Goal: Task Accomplishment & Management: Manage account settings

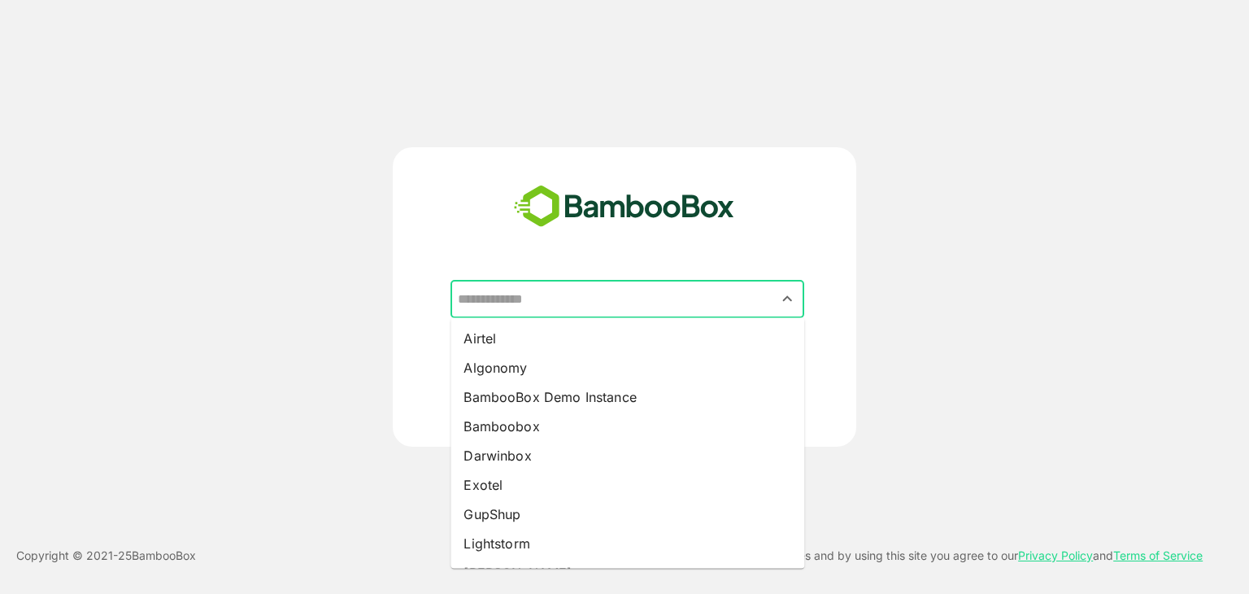
click at [561, 291] on input "text" at bounding box center [627, 299] width 347 height 31
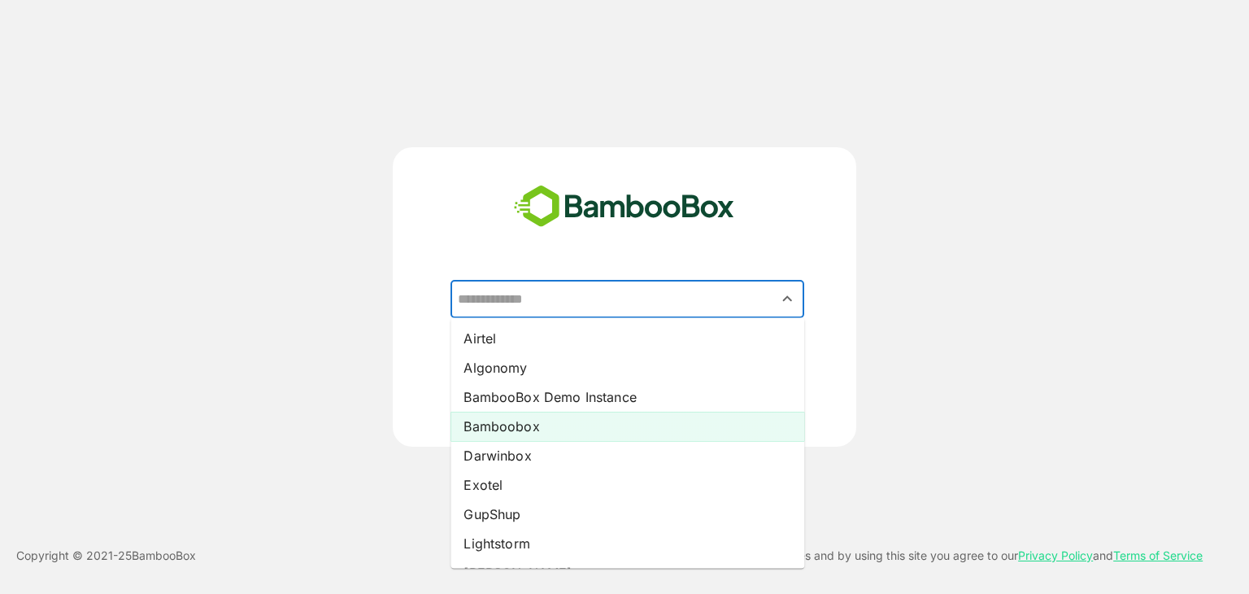
click at [511, 426] on li "Bamboobox" at bounding box center [628, 426] width 354 height 29
type input "*********"
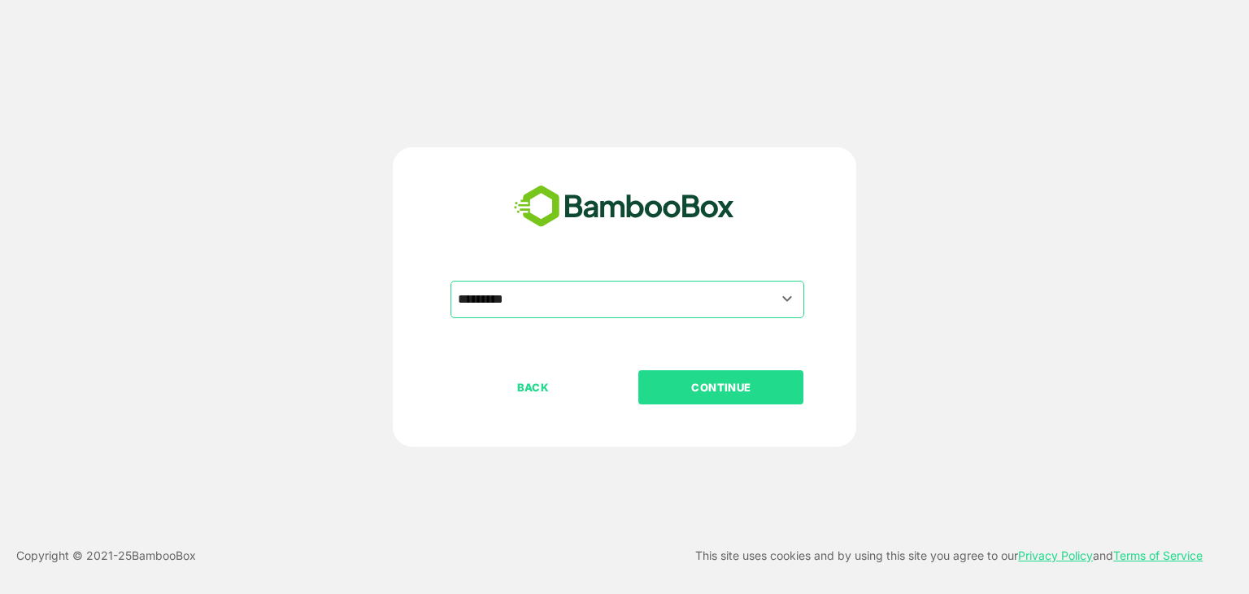
click at [653, 388] on p "CONTINUE" at bounding box center [721, 387] width 163 height 18
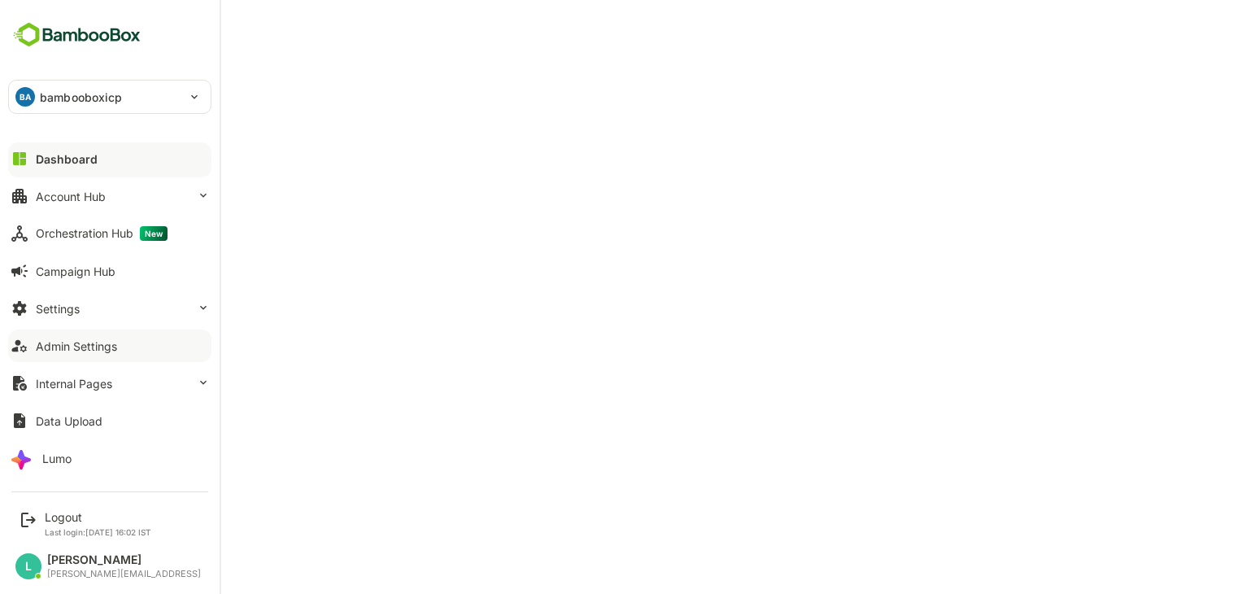
click at [83, 341] on div "Admin Settings" at bounding box center [76, 346] width 81 height 14
click at [62, 519] on div "Logout" at bounding box center [98, 517] width 107 height 14
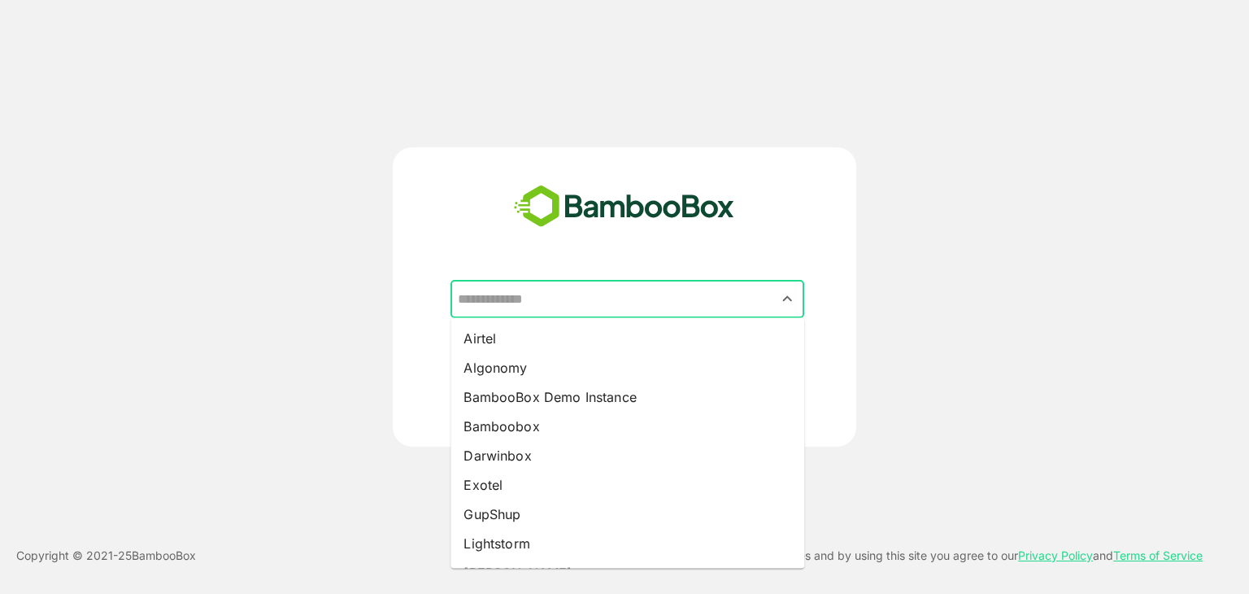
click at [605, 299] on input "text" at bounding box center [627, 299] width 347 height 31
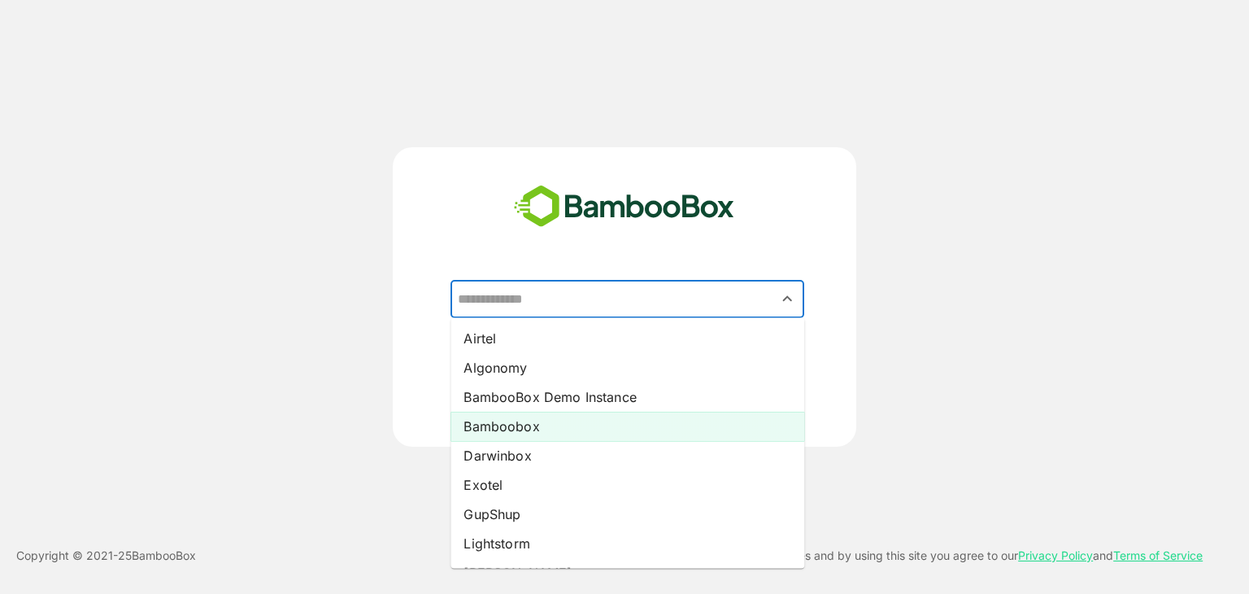
click at [519, 426] on li "Bamboobox" at bounding box center [628, 426] width 354 height 29
type input "*********"
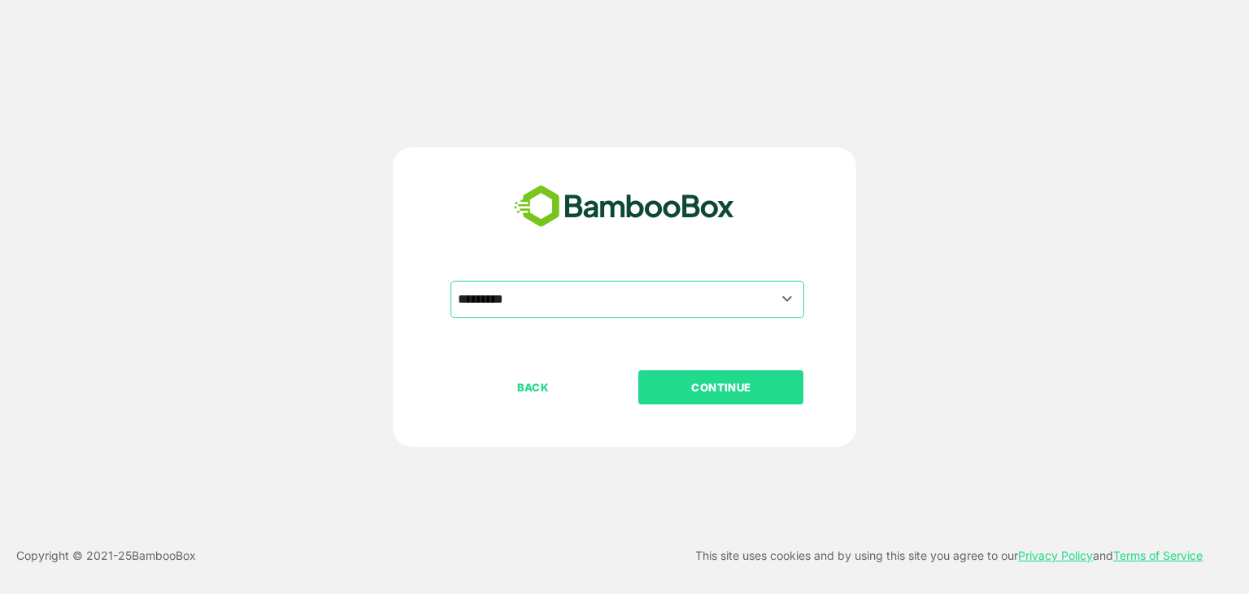
click at [719, 402] on button "CONTINUE" at bounding box center [720, 387] width 165 height 34
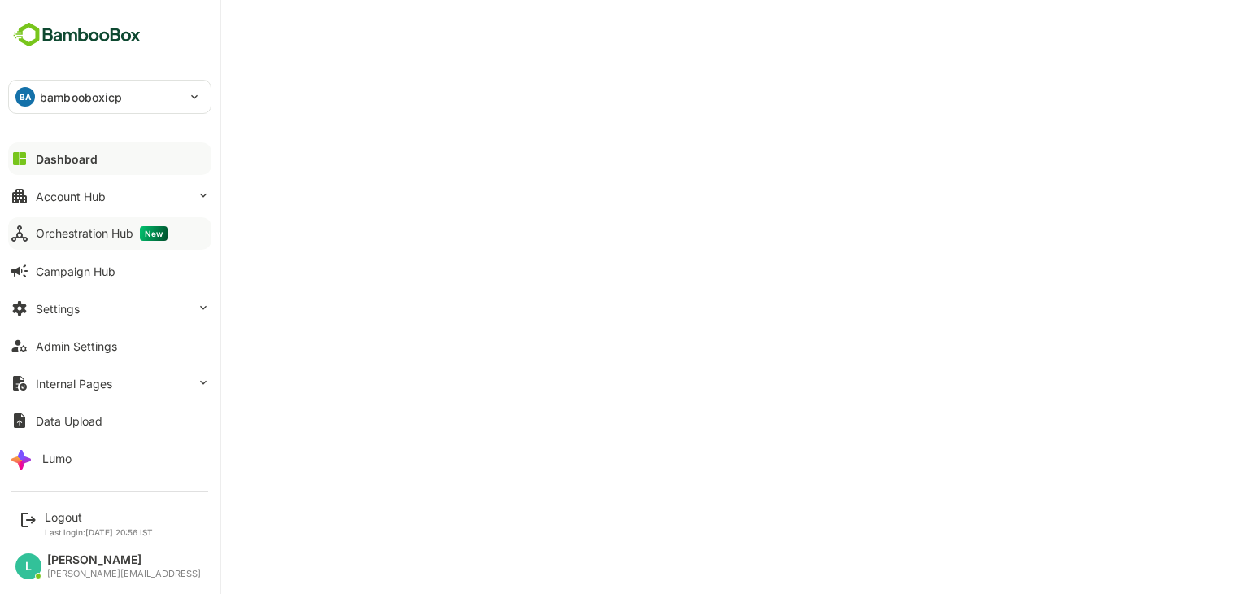
click at [125, 231] on div "Orchestration Hub New" at bounding box center [102, 233] width 132 height 15
